Goal: Task Accomplishment & Management: Manage account settings

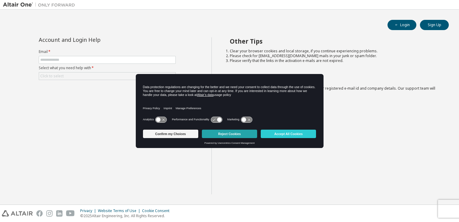
click at [228, 134] on button "Reject Cookies" at bounding box center [229, 133] width 55 height 8
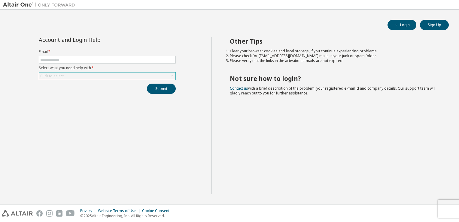
click at [92, 73] on div "Click to select" at bounding box center [107, 75] width 136 height 7
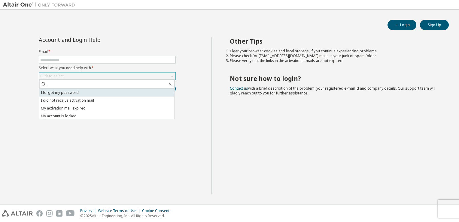
click at [94, 93] on li "I forgot my password" at bounding box center [106, 93] width 135 height 8
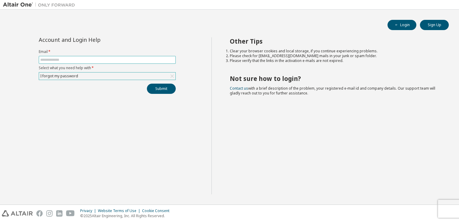
click at [94, 59] on input "text" at bounding box center [107, 59] width 134 height 5
type input "**********"
click at [160, 92] on button "Submit" at bounding box center [161, 88] width 29 height 10
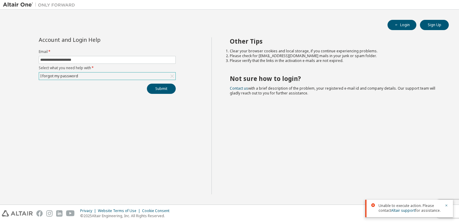
click at [101, 89] on div "Submit" at bounding box center [107, 88] width 137 height 10
click at [158, 86] on button "Submit" at bounding box center [161, 88] width 29 height 10
click at [403, 23] on button "Login" at bounding box center [401, 25] width 29 height 10
